Goal: Task Accomplishment & Management: Manage account settings

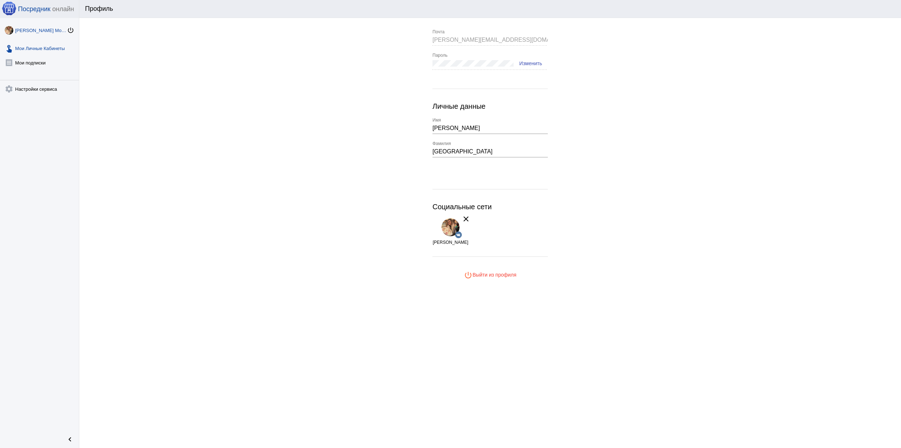
click at [52, 46] on link "touch_app Мои Личные Кабинеты" at bounding box center [39, 47] width 79 height 14
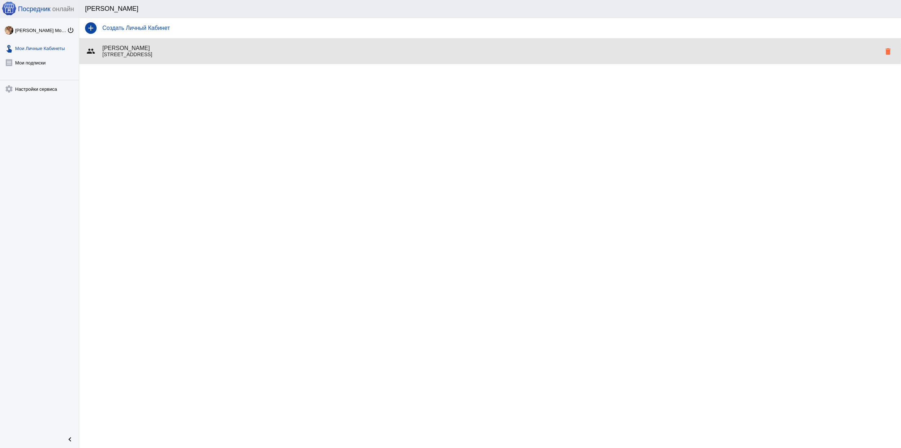
click at [176, 50] on h4 "Екатерина Рязанцева" at bounding box center [491, 48] width 778 height 6
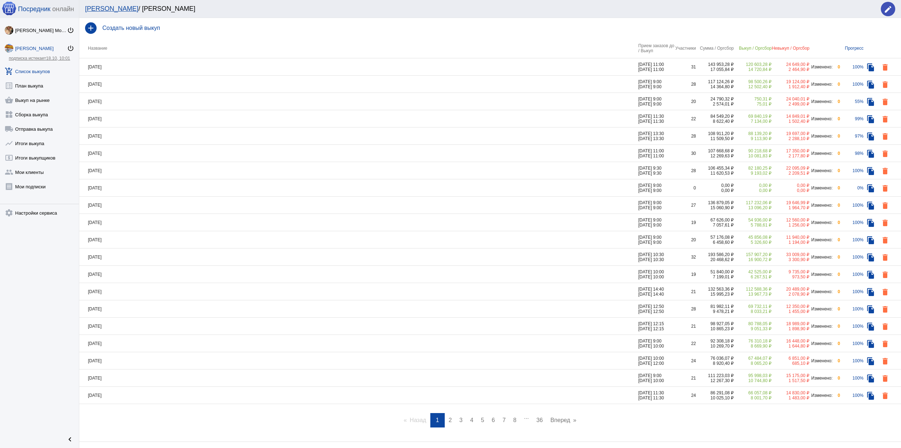
click at [599, 100] on td "14.10.2025" at bounding box center [358, 101] width 559 height 17
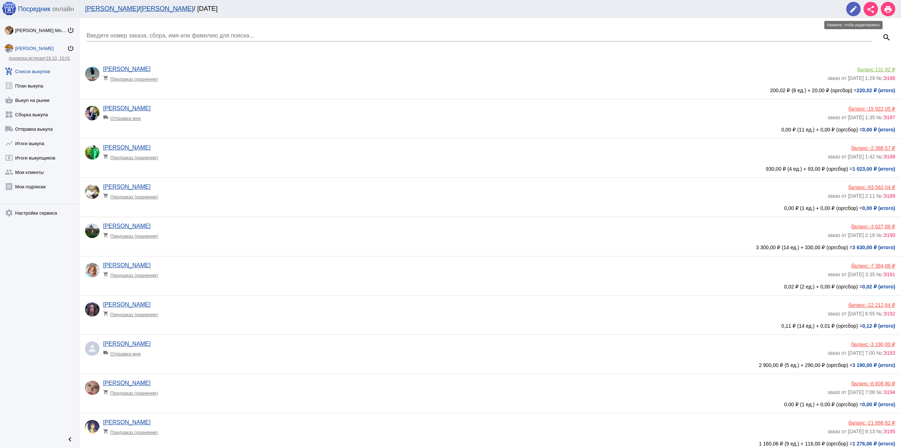
click at [855, 4] on span "edit" at bounding box center [853, 9] width 9 height 15
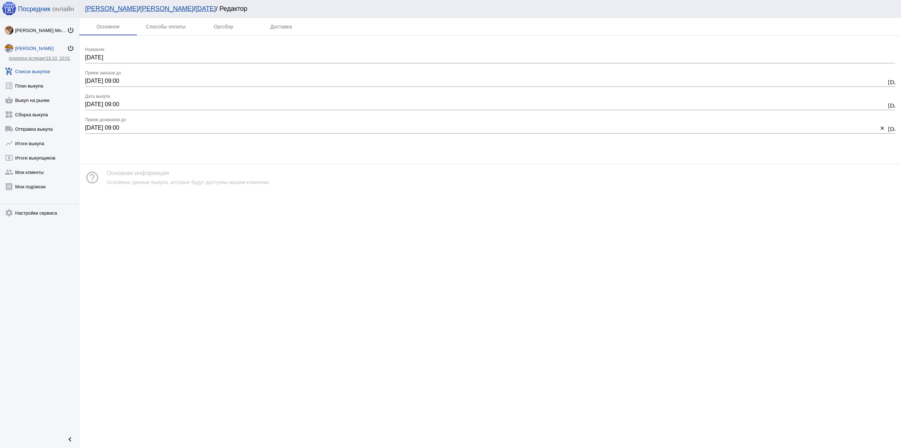
click at [165, 104] on input "14.10.2025 09:00" at bounding box center [485, 104] width 801 height 6
click at [523, 256] on div "Основное Способы оплаты Оргсбор Доставка 14.10.2025 Название 14.10.2025 09:00 1…" at bounding box center [490, 233] width 822 height 430
click at [889, 103] on mat-icon "today" at bounding box center [891, 105] width 6 height 6
click at [109, 176] on span "14" at bounding box center [109, 177] width 13 height 13
click at [170, 279] on span "Выбрать" at bounding box center [164, 278] width 53 height 12
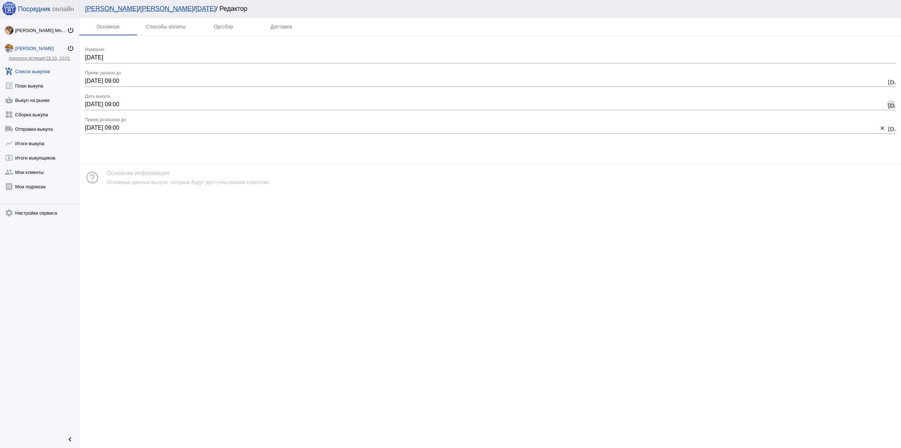
click at [409, 235] on div "Основное Способы оплаты Оргсбор Доставка 14.10.2025 Название 14.10.2025 09:00 1…" at bounding box center [490, 233] width 822 height 430
click at [192, 107] on input "14.10.2025 09:00" at bounding box center [485, 104] width 801 height 6
click at [891, 102] on mat-icon "today" at bounding box center [891, 105] width 6 height 6
click at [150, 240] on icon "Add a minute" at bounding box center [151, 239] width 4 height 4
click at [153, 266] on icon "Minus a minute" at bounding box center [151, 264] width 4 height 4
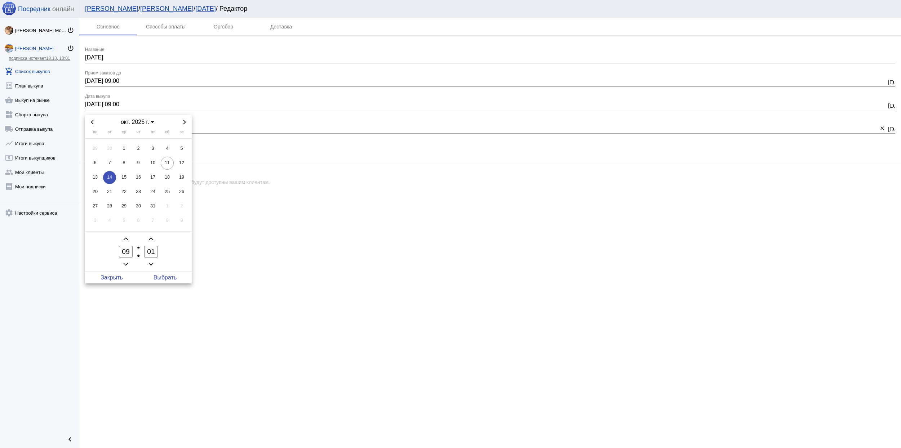
type input "00"
click at [125, 236] on span "Add a hour" at bounding box center [125, 239] width 9 height 9
type input "10"
click at [160, 275] on span "Выбрать" at bounding box center [164, 278] width 53 height 12
type input "14.10.2025 10:00"
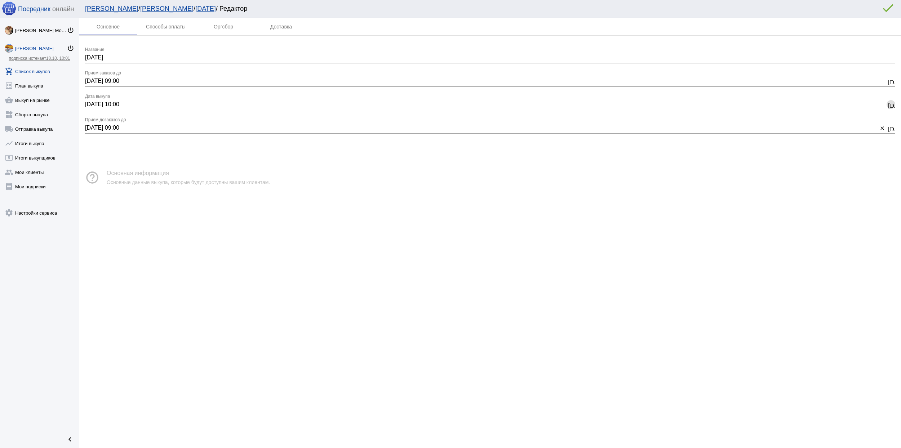
click at [135, 106] on input "14.10.2025 10:00" at bounding box center [485, 104] width 801 height 6
click at [889, 102] on mat-icon "today" at bounding box center [891, 105] width 6 height 6
click at [127, 260] on button "Minus a hour" at bounding box center [125, 264] width 9 height 9
type input "09"
click at [169, 276] on span "Выбрать" at bounding box center [164, 278] width 53 height 12
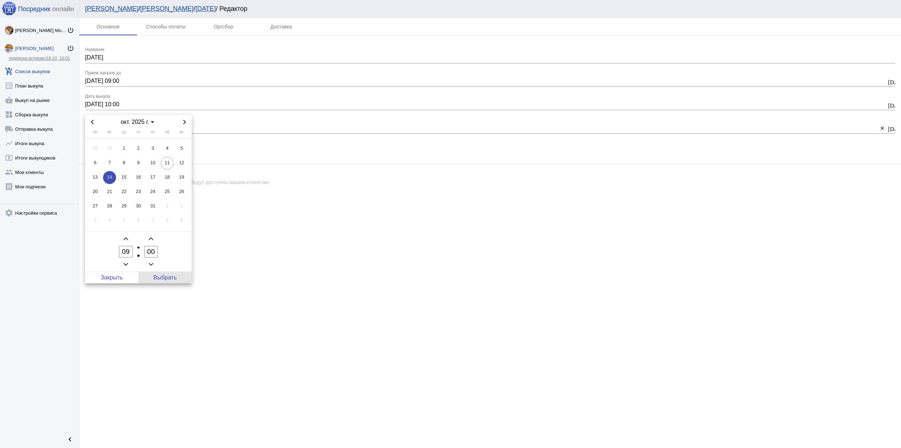
type input "14.10.2025 09:00"
drag, startPoint x: 481, startPoint y: 226, endPoint x: 475, endPoint y: 223, distance: 6.5
click at [480, 226] on div "Основное Способы оплаты Оргсбор Доставка 14.10.2025 Название 14.10.2025 09:00 1…" at bounding box center [490, 233] width 822 height 430
click at [140, 9] on link "Екатерина Рязанцева" at bounding box center [166, 8] width 53 height 7
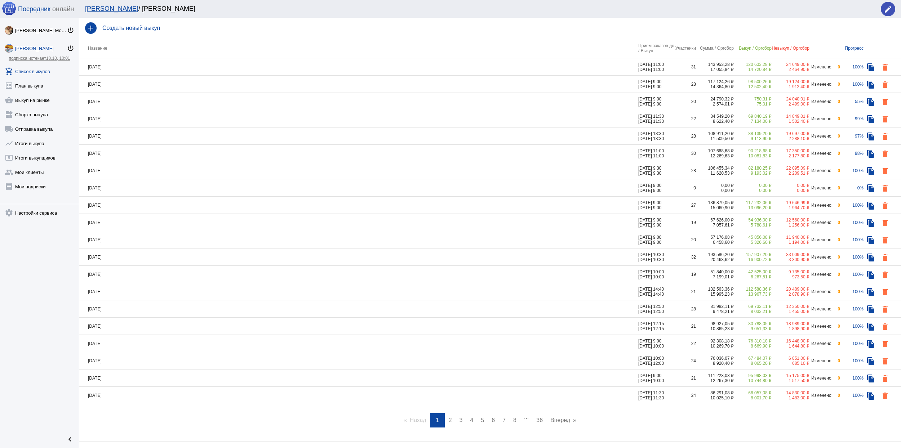
click at [502, 65] on td "01.10.2025" at bounding box center [358, 66] width 559 height 17
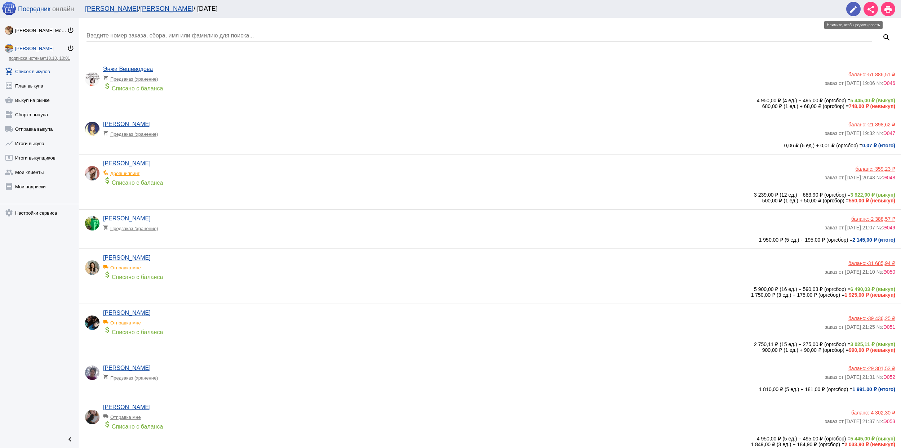
click at [854, 3] on span "edit" at bounding box center [853, 9] width 9 height 15
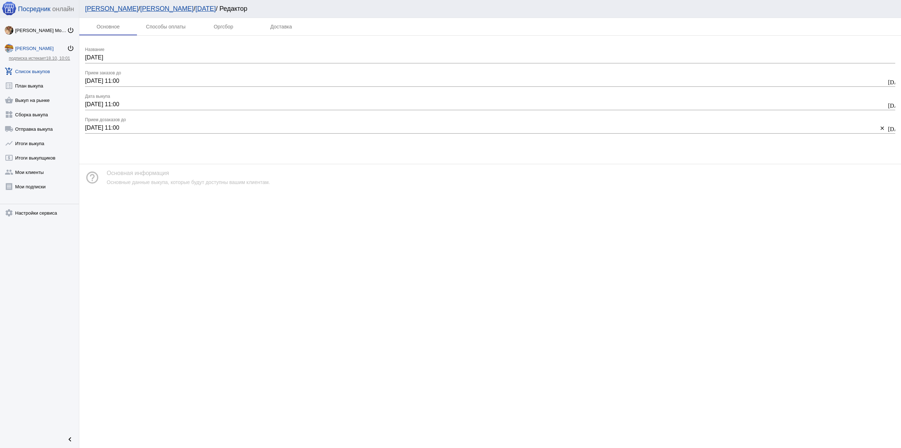
click at [156, 9] on link "Екатерина Рязанцева" at bounding box center [166, 8] width 53 height 7
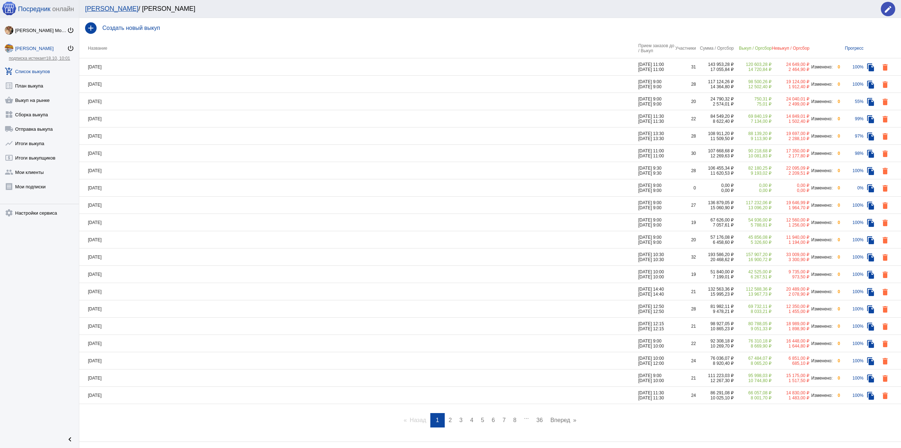
click at [456, 417] on link "page 3" at bounding box center [461, 420] width 10 height 14
click at [430, 420] on link "page 1" at bounding box center [435, 420] width 10 height 14
click at [448, 89] on td "29.09.2025" at bounding box center [358, 84] width 559 height 17
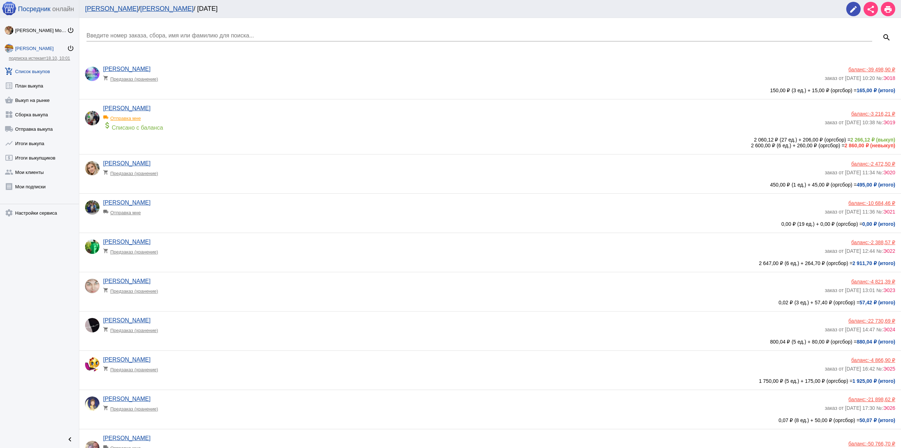
click at [155, 6] on link "Екатерина Рязанцева" at bounding box center [166, 8] width 53 height 7
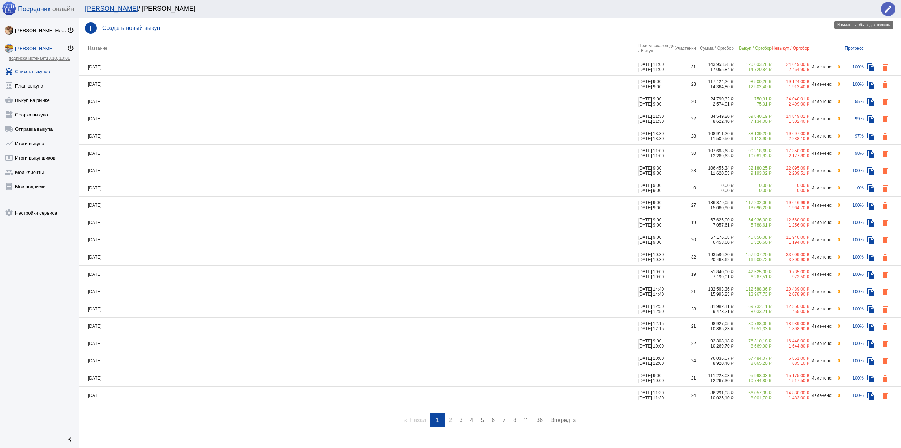
click at [885, 6] on mat-icon "edit" at bounding box center [888, 9] width 9 height 9
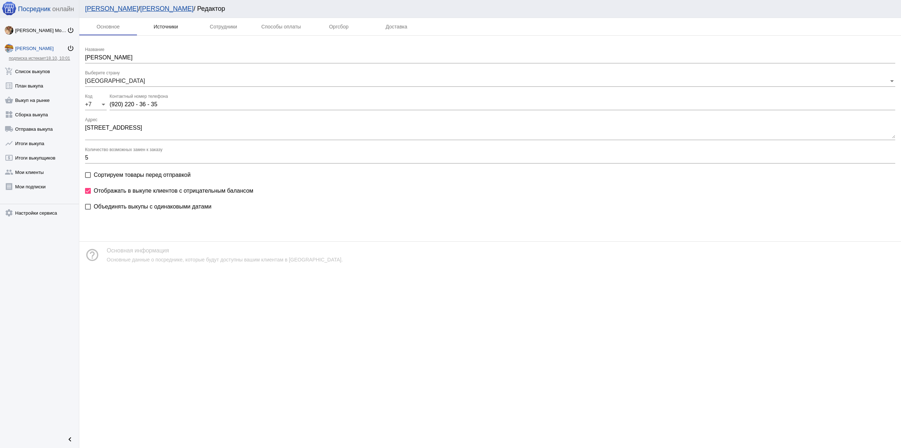
click at [157, 26] on div "Источники" at bounding box center [166, 27] width 25 height 6
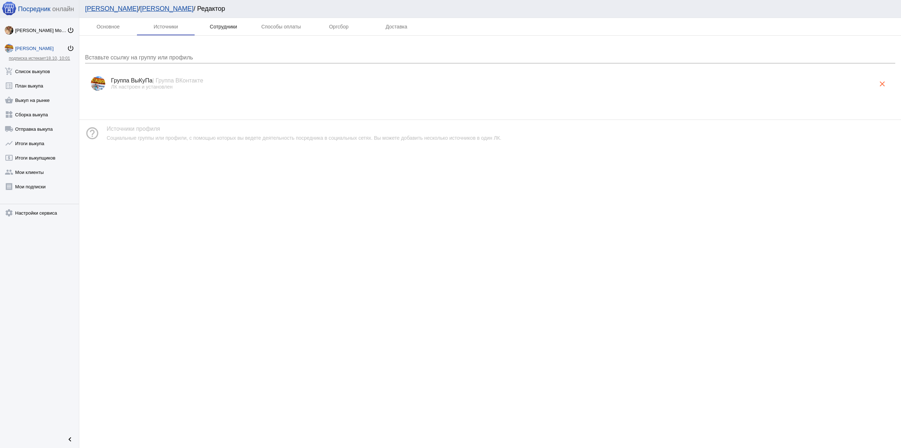
click at [225, 29] on div "Сотрудники" at bounding box center [223, 27] width 27 height 6
click at [283, 28] on div "Способы оплаты" at bounding box center [281, 27] width 40 height 6
click at [348, 27] on div "Оргсбор" at bounding box center [338, 27] width 19 height 6
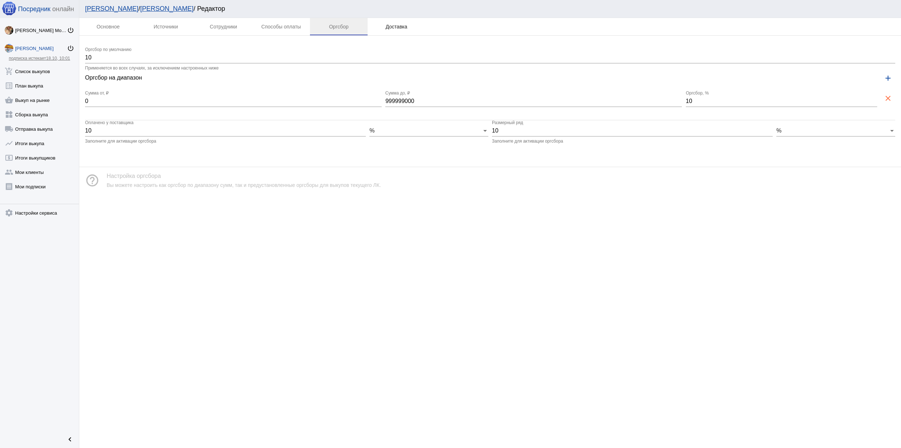
click at [408, 27] on div "Доставка" at bounding box center [397, 26] width 58 height 17
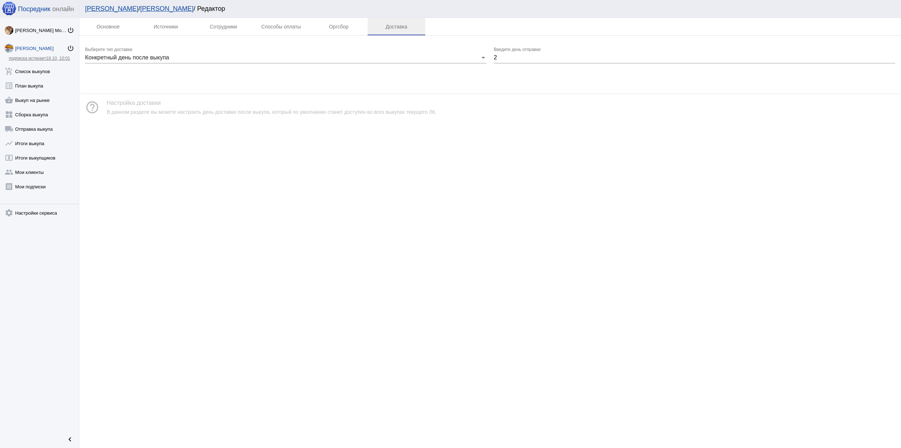
click at [150, 6] on link "Екатерина Рязанцева" at bounding box center [166, 8] width 53 height 7
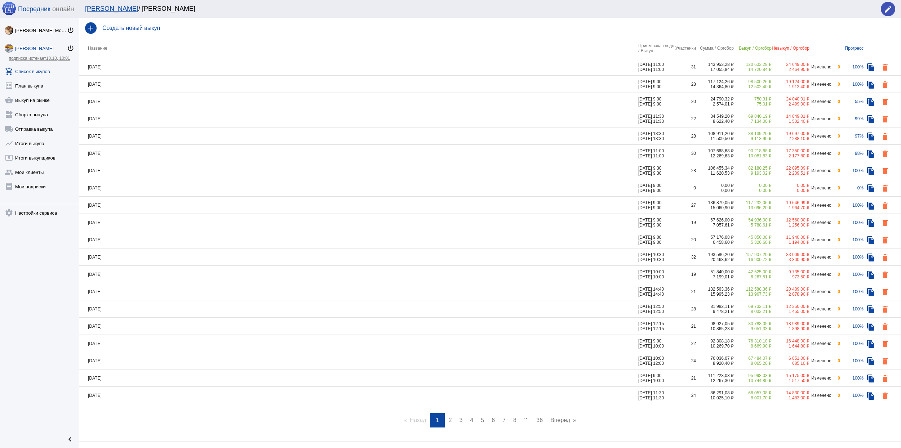
click at [638, 48] on th "Прием заказов до / Выкуп" at bounding box center [656, 48] width 36 height 20
click at [661, 45] on th "Прием заказов до / Выкуп" at bounding box center [656, 48] width 36 height 20
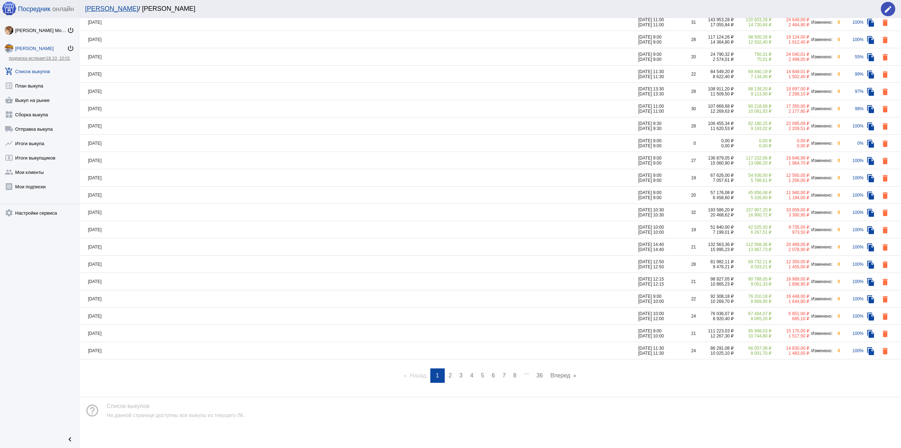
scroll to position [49, 0]
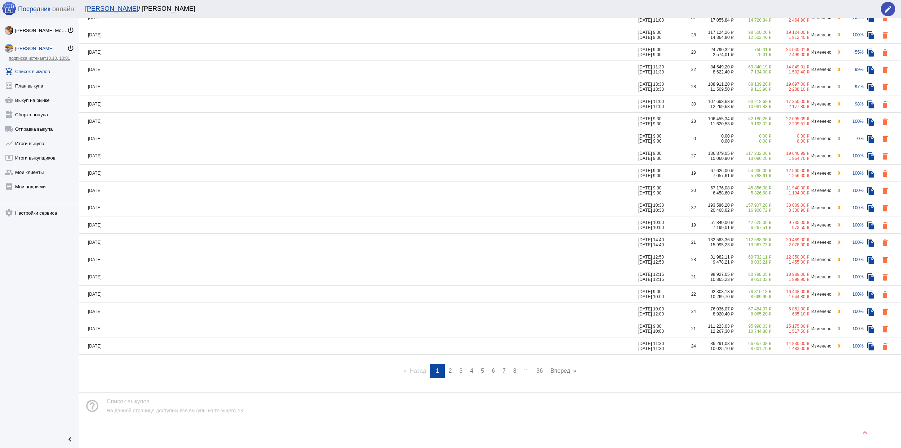
click at [449, 371] on span "2" at bounding box center [450, 371] width 3 height 6
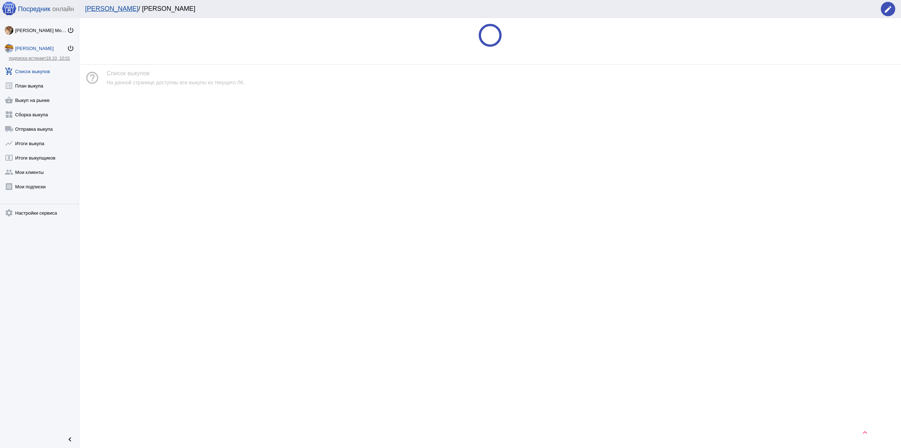
scroll to position [0, 0]
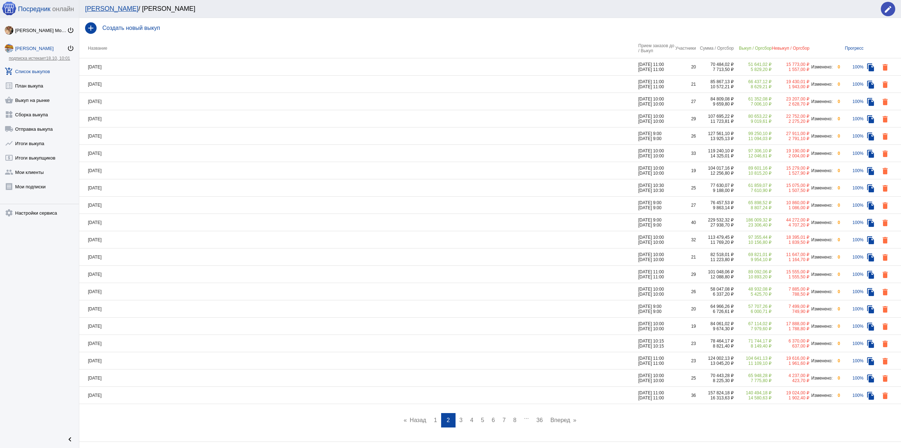
click at [434, 422] on span "1" at bounding box center [435, 420] width 3 height 6
click at [587, 135] on td "08.10.2025" at bounding box center [358, 136] width 559 height 17
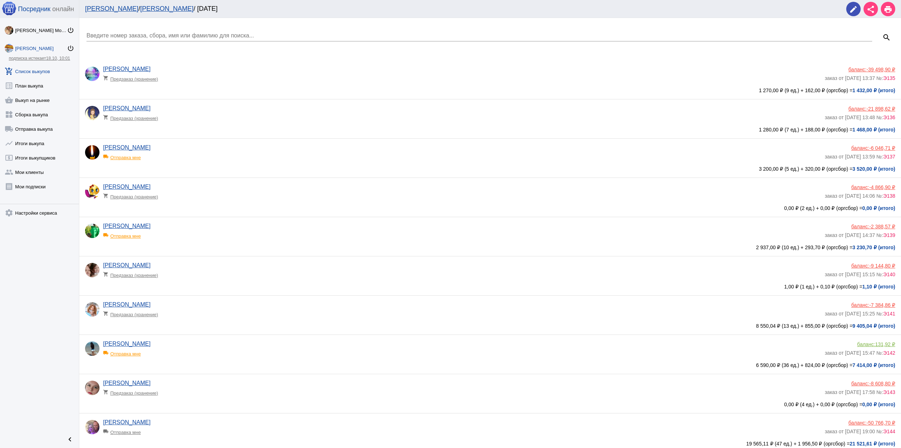
click at [851, 6] on mat-icon "edit" at bounding box center [853, 9] width 9 height 9
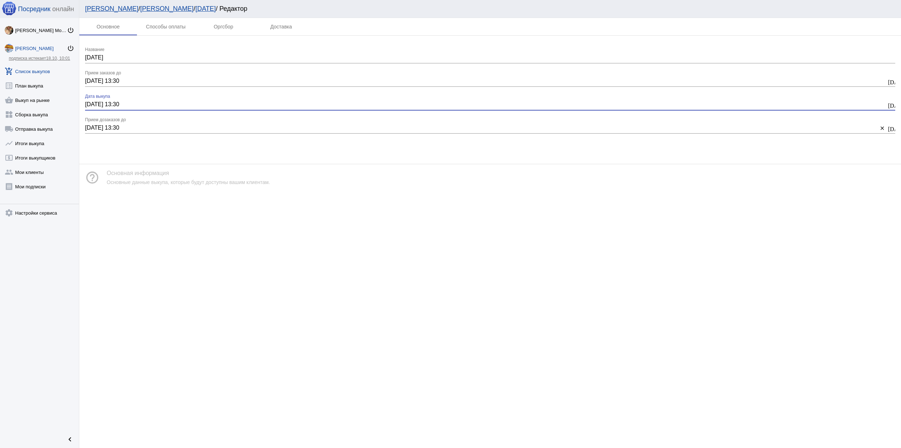
click at [198, 104] on input "08.10.2025 13:30" at bounding box center [485, 104] width 801 height 6
click at [892, 104] on mat-icon "today" at bounding box center [891, 105] width 6 height 6
click at [123, 162] on span "8" at bounding box center [123, 163] width 13 height 13
click at [135, 166] on span "9" at bounding box center [138, 163] width 13 height 13
click at [166, 279] on span "Выбрать" at bounding box center [164, 278] width 53 height 12
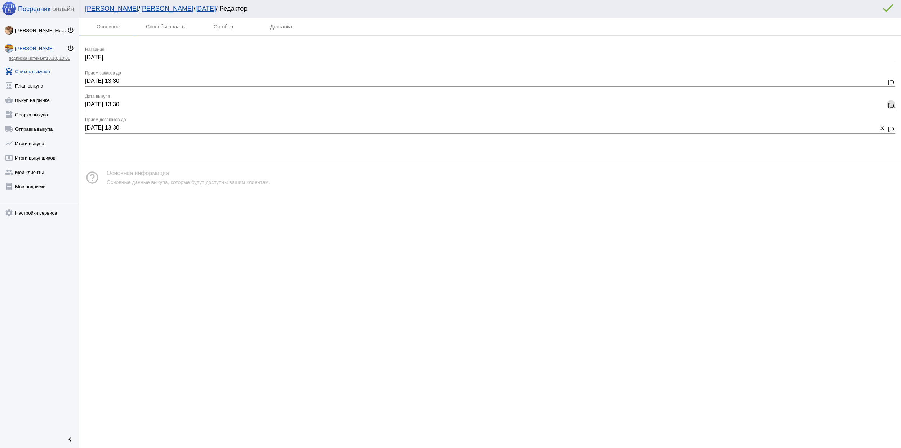
click at [888, 104] on mat-icon "today" at bounding box center [891, 105] width 6 height 6
click at [125, 162] on span "8" at bounding box center [123, 163] width 13 height 13
click at [173, 277] on span "Выбрать" at bounding box center [164, 278] width 53 height 12
type input "08.10.2025 13:30"
click at [163, 8] on link "Екатерина Рязанцева" at bounding box center [166, 8] width 53 height 7
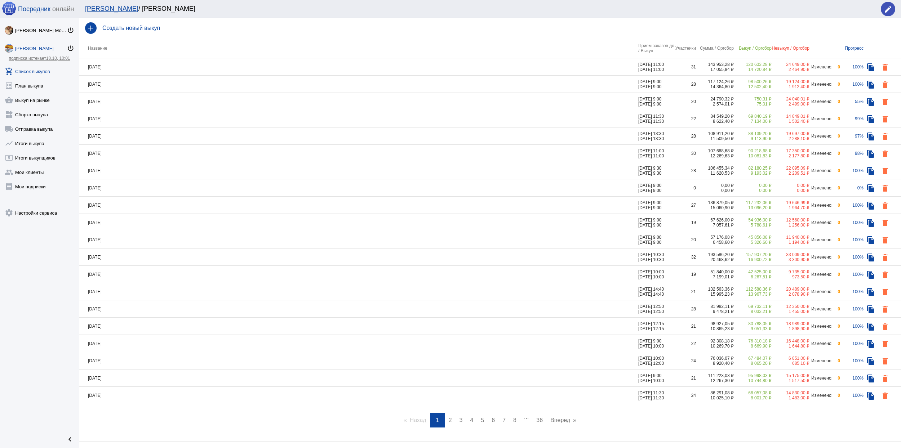
click at [638, 49] on th "Прием заказов до / Выкуп" at bounding box center [656, 48] width 36 height 20
click at [100, 48] on th "Название" at bounding box center [358, 48] width 559 height 20
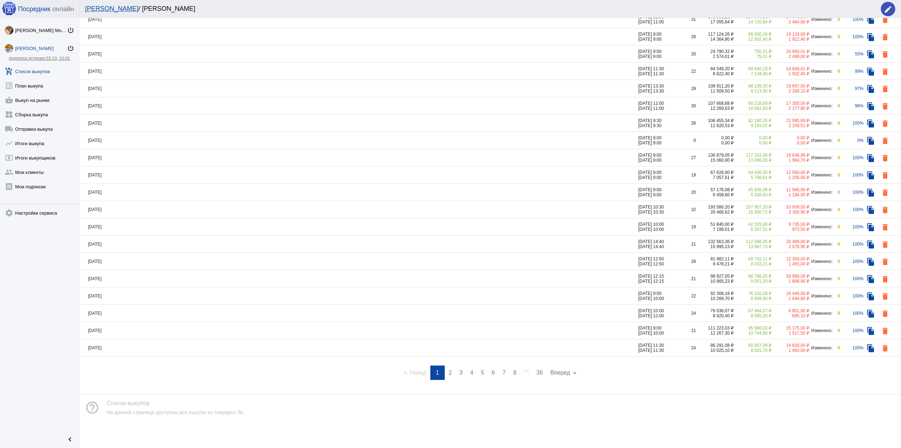
scroll to position [49, 0]
click at [865, 432] on mat-icon "keyboard_arrow_up" at bounding box center [865, 432] width 9 height 9
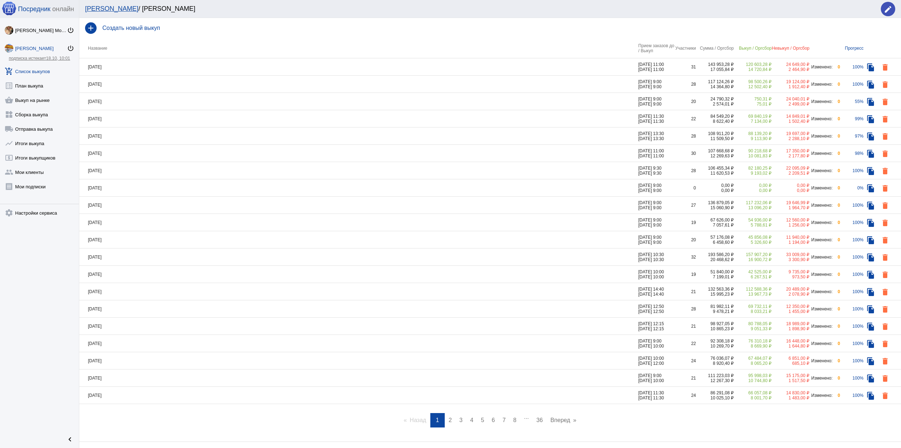
click at [865, 432] on mat-icon "keyboard_arrow_up" at bounding box center [865, 432] width 9 height 9
click at [886, 12] on mat-icon "edit" at bounding box center [888, 9] width 9 height 9
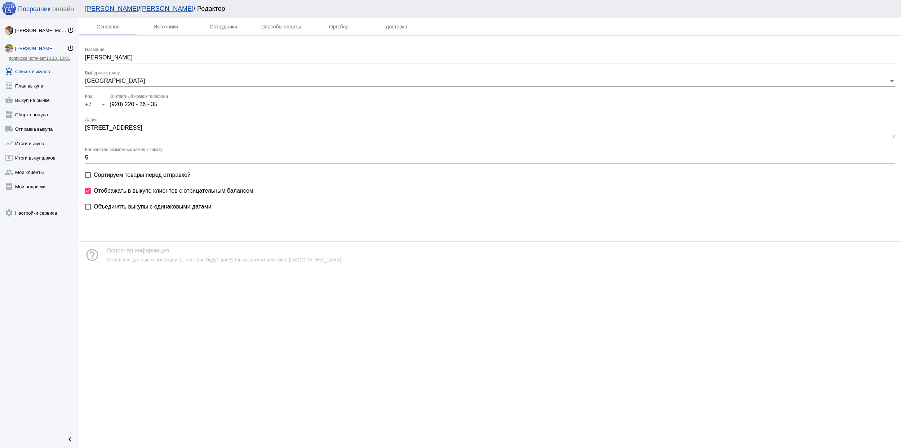
click at [39, 72] on link "add_shopping_cart Список выкупов" at bounding box center [39, 70] width 79 height 14
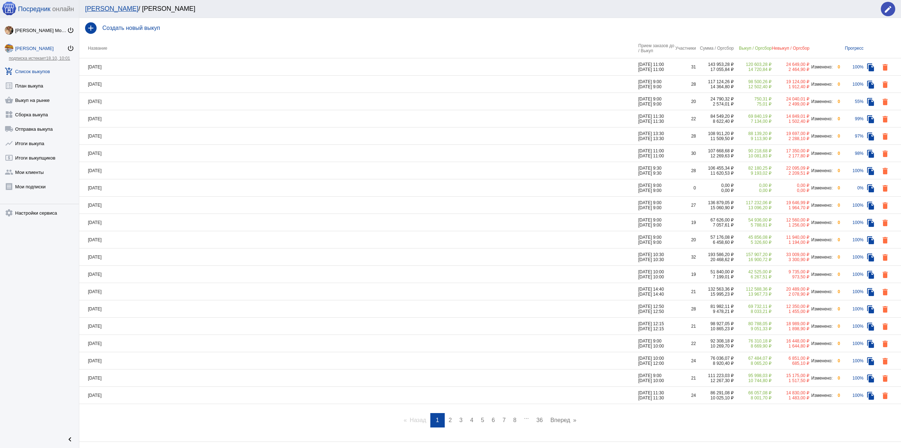
click at [43, 72] on link "add_shopping_cart Список выкупов" at bounding box center [39, 70] width 79 height 14
click at [32, 89] on link "list_alt План выкупа" at bounding box center [39, 84] width 79 height 14
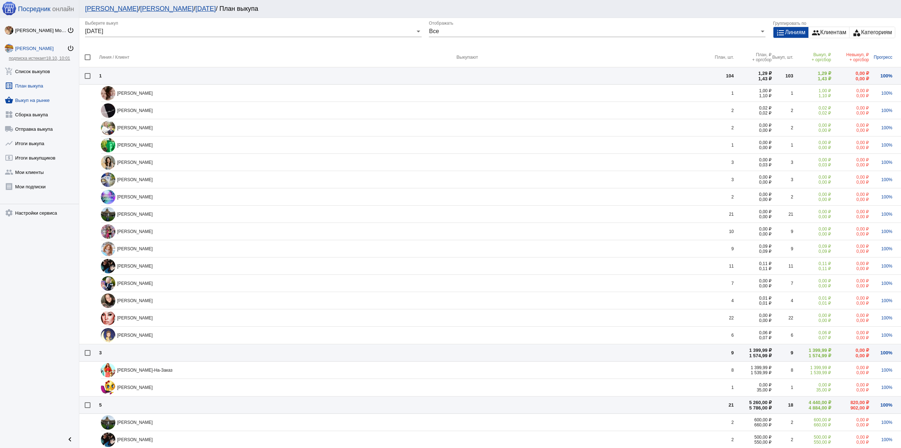
click at [36, 101] on link "shopping_basket Выкуп на рынке" at bounding box center [39, 99] width 79 height 14
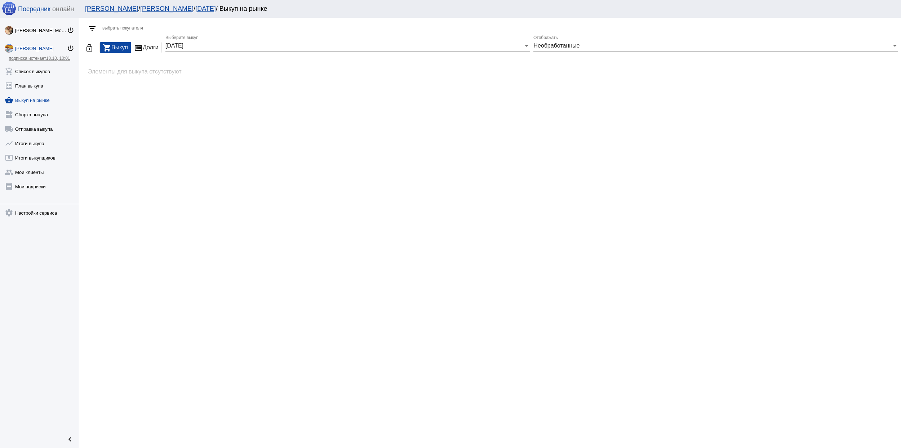
click at [263, 51] on div "01.10.2025 Выберите выкуп" at bounding box center [347, 43] width 365 height 16
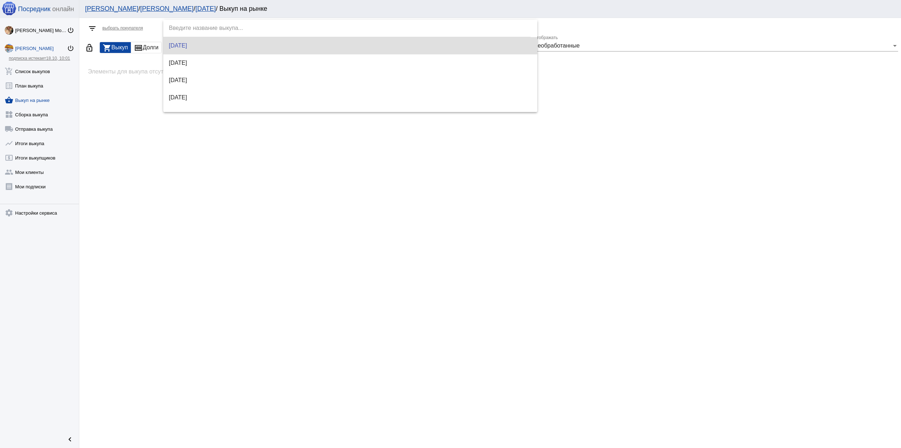
click at [610, 61] on div at bounding box center [450, 224] width 901 height 448
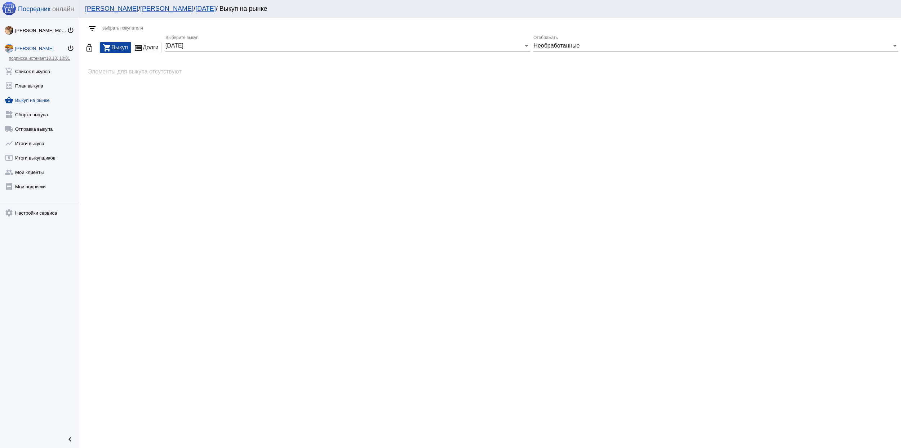
click at [591, 48] on div "Необработанные" at bounding box center [712, 46] width 358 height 6
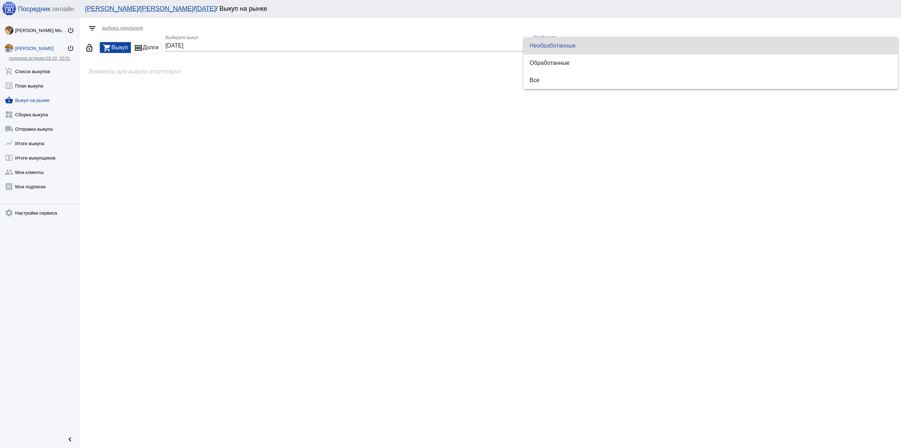
click at [413, 52] on div at bounding box center [450, 224] width 901 height 448
click at [414, 46] on div "01.10.2025" at bounding box center [344, 46] width 358 height 6
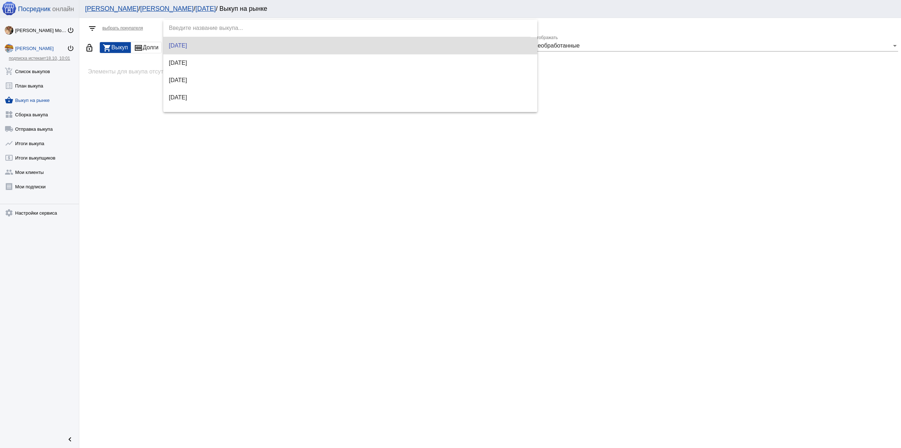
click at [148, 8] on div at bounding box center [450, 224] width 901 height 448
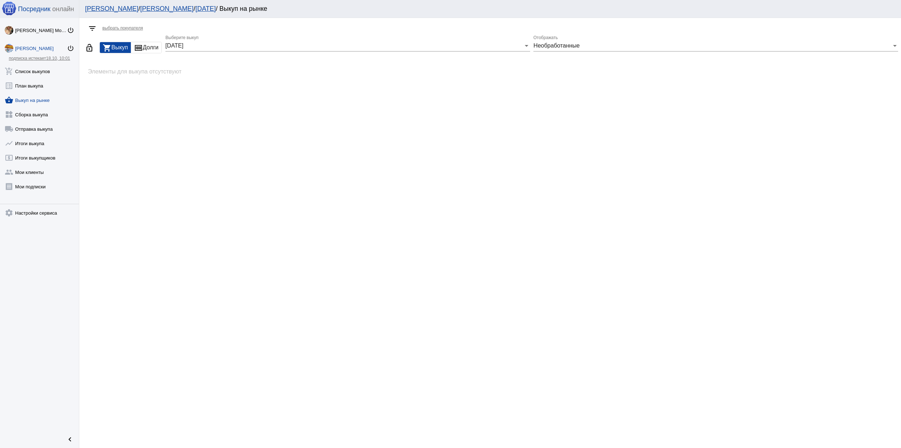
click at [141, 10] on link "Екатерина Рязанцева" at bounding box center [166, 8] width 53 height 7
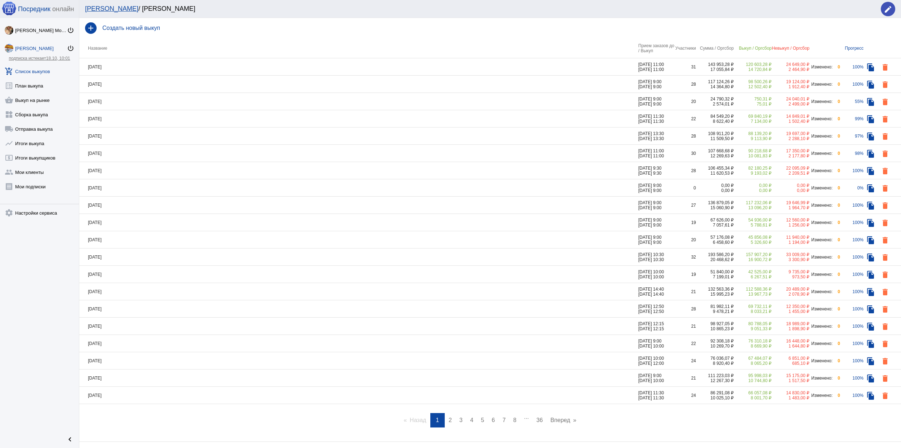
click at [228, 81] on td "29.09.2025" at bounding box center [358, 84] width 559 height 17
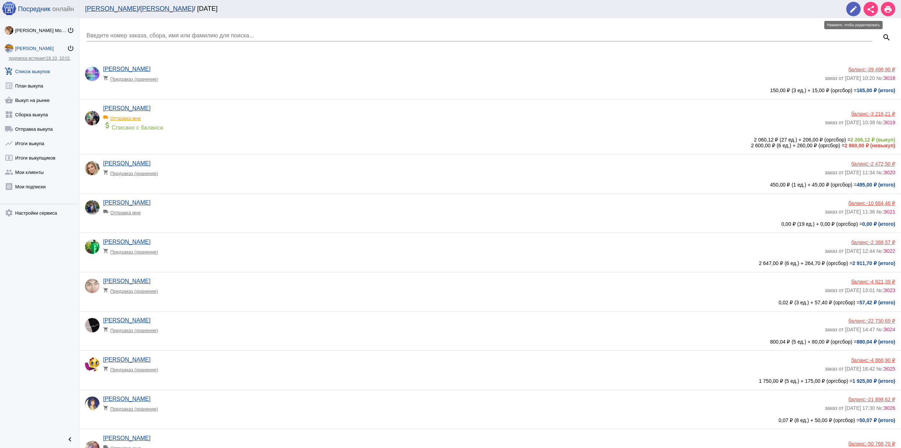
click at [857, 11] on mat-icon "edit" at bounding box center [853, 9] width 9 height 9
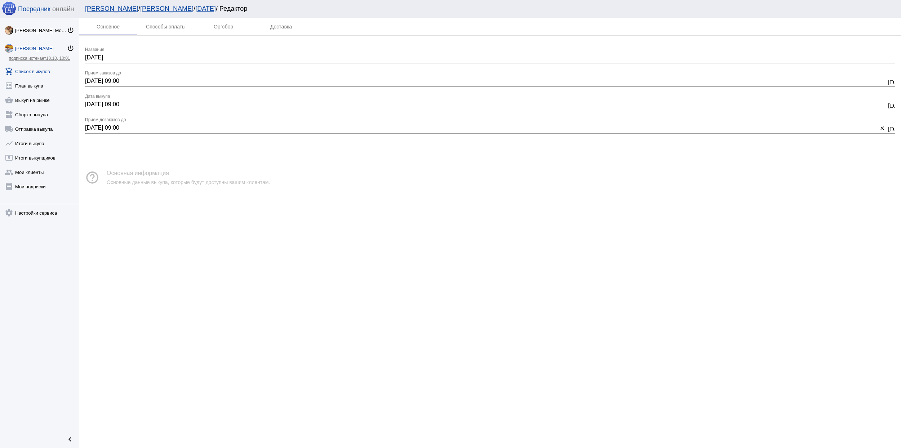
click at [140, 7] on link "Екатерина Рязанцева" at bounding box center [166, 8] width 53 height 7
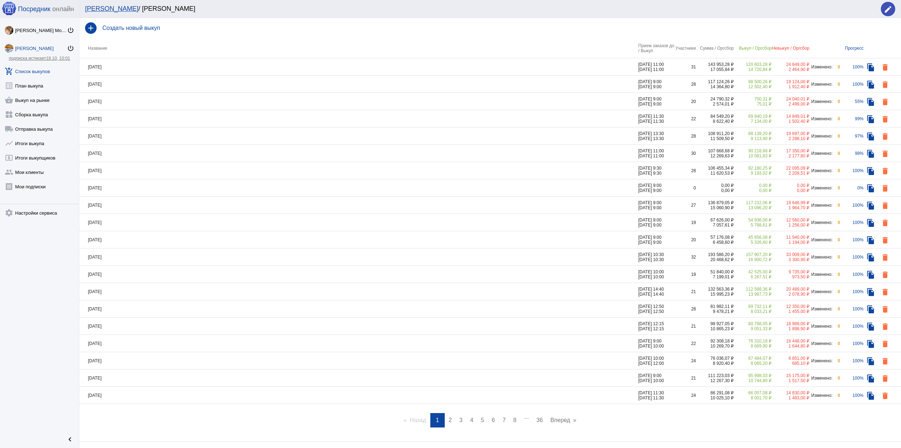
click at [92, 5] on link "Мои ЛК" at bounding box center [111, 8] width 53 height 7
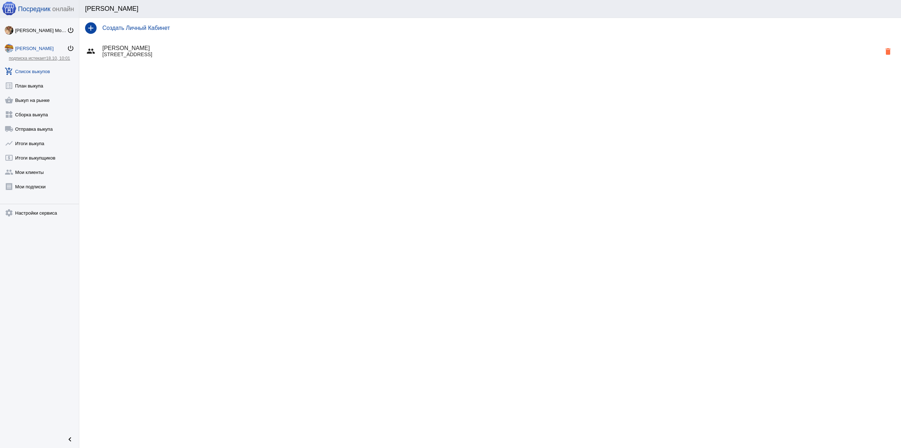
click at [42, 73] on link "add_shopping_cart Список выкупов" at bounding box center [39, 70] width 79 height 14
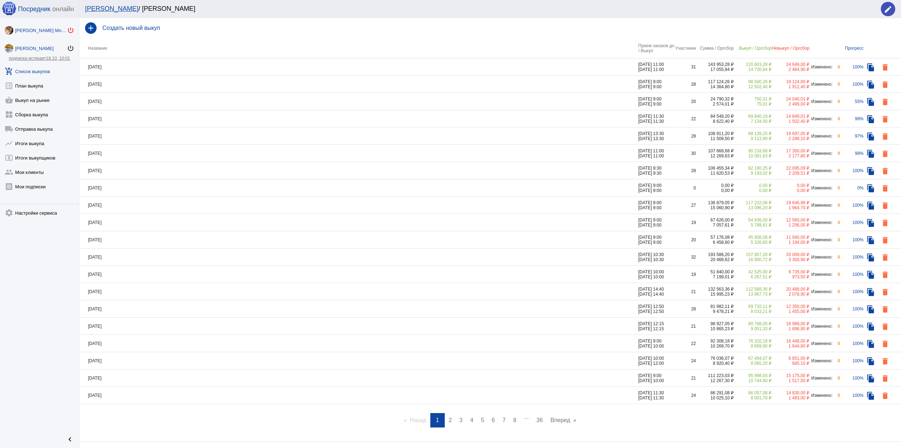
click at [71, 27] on mat-icon "power_settings_new" at bounding box center [70, 30] width 7 height 7
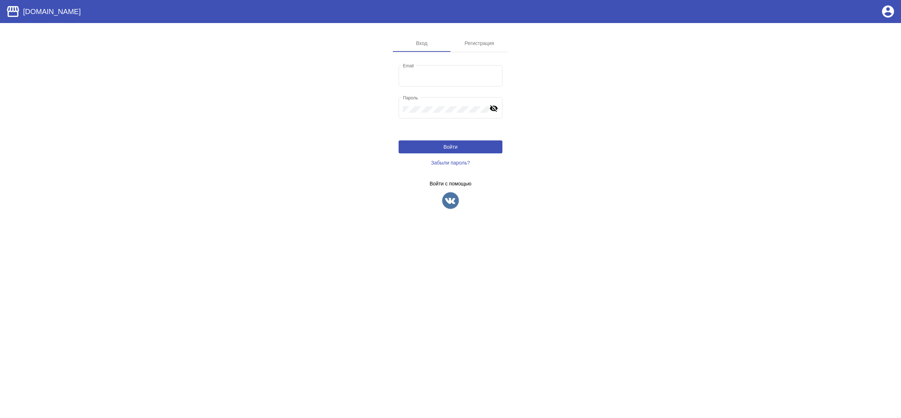
type input "[EMAIL_ADDRESS][DOMAIN_NAME]"
click at [457, 201] on img at bounding box center [450, 201] width 18 height 18
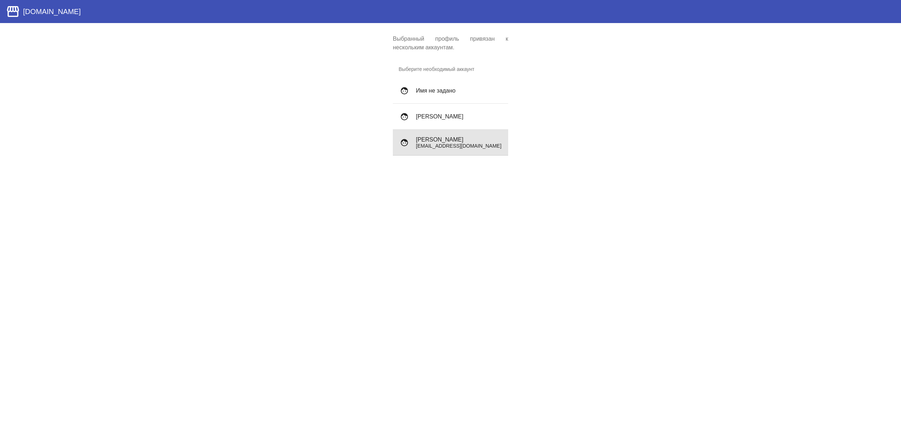
click at [463, 140] on h4 "Archibald Wetuicki" at bounding box center [459, 140] width 86 height 6
